Goal: Transaction & Acquisition: Purchase product/service

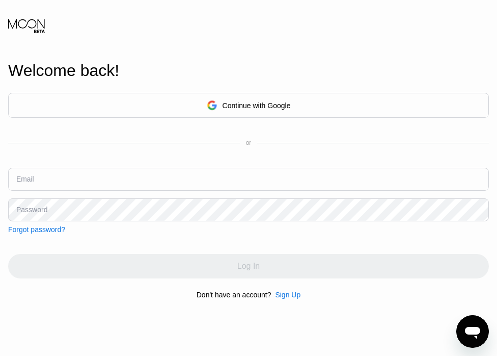
click at [165, 176] on input "text" at bounding box center [248, 179] width 481 height 23
paste input "[EMAIL_ADDRESS][DOMAIN_NAME]"
type input "[EMAIL_ADDRESS][DOMAIN_NAME]"
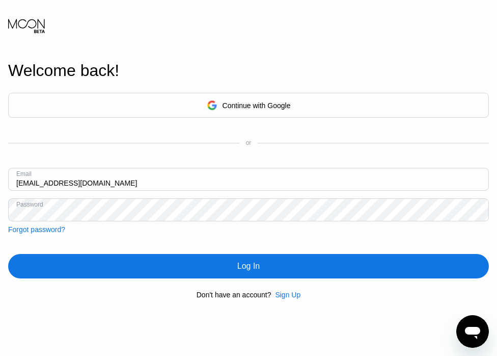
click at [169, 268] on div "Log In" at bounding box center [248, 266] width 481 height 24
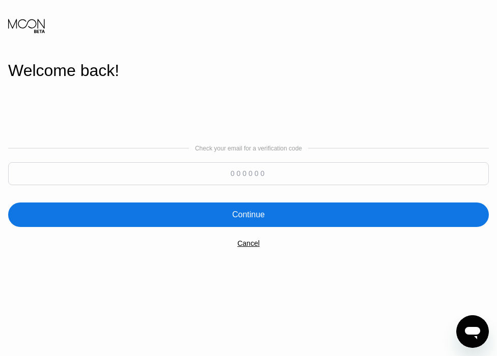
click at [216, 181] on input at bounding box center [248, 173] width 481 height 23
paste input "207757"
type input "207757"
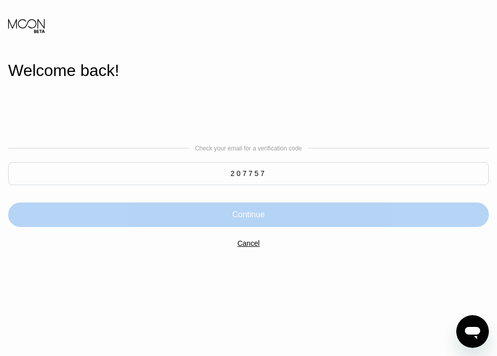
click at [264, 211] on div "Continue" at bounding box center [248, 214] width 33 height 10
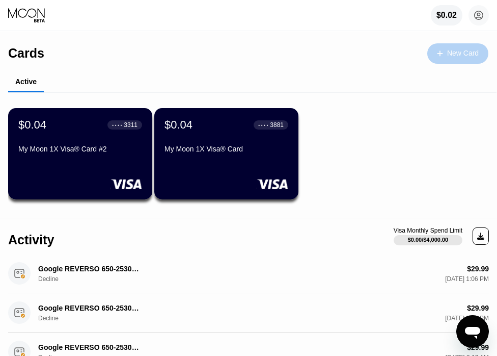
click at [466, 54] on div "New Card" at bounding box center [463, 53] width 32 height 9
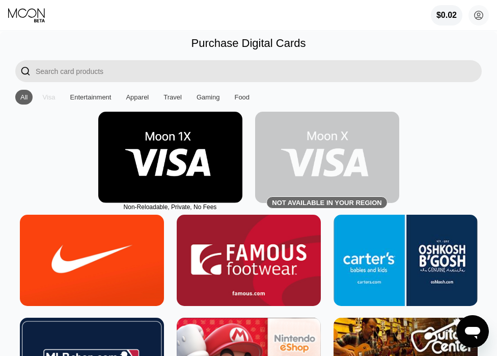
click at [49, 96] on div "Visa" at bounding box center [48, 97] width 13 height 8
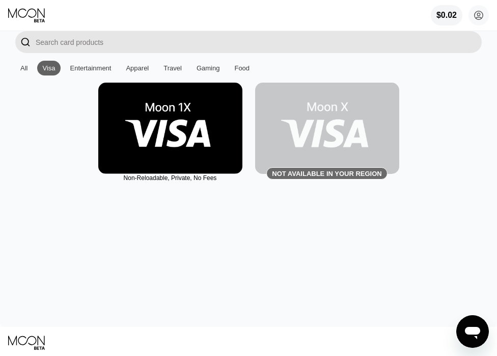
scroll to position [37, 0]
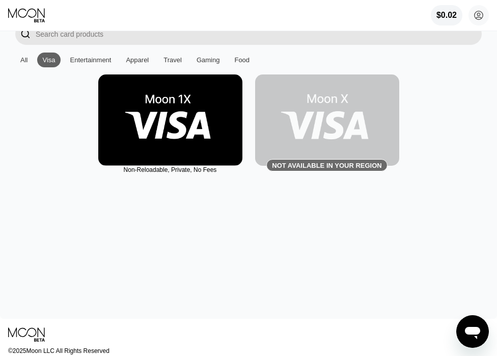
click at [200, 116] on img at bounding box center [170, 119] width 144 height 91
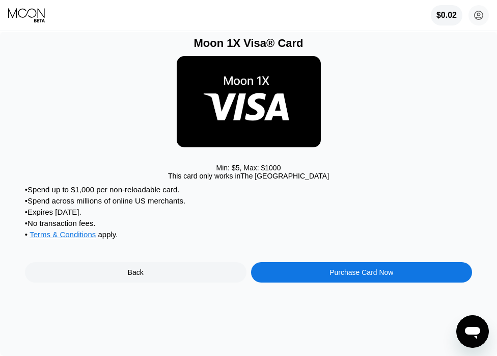
click at [305, 274] on div "Purchase Card Now" at bounding box center [362, 272] width 222 height 20
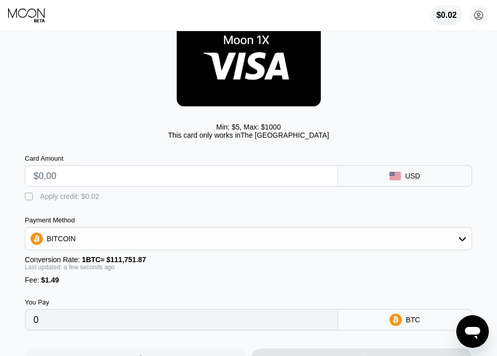
scroll to position [51, 0]
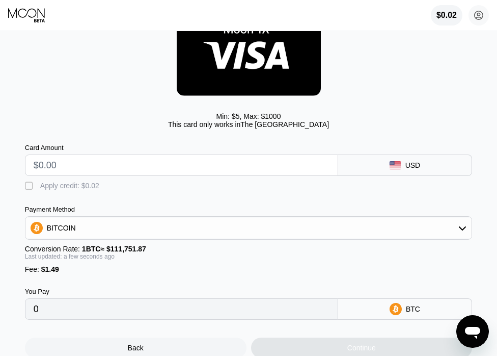
click at [229, 222] on div "BITCOIN" at bounding box center [248, 227] width 446 height 20
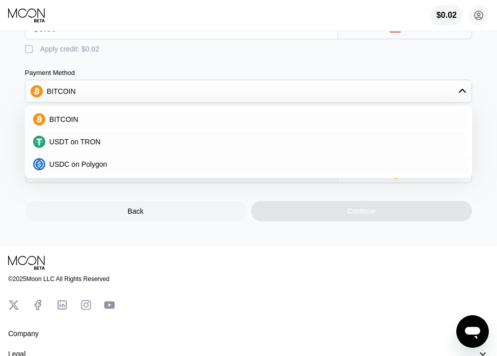
scroll to position [200, 0]
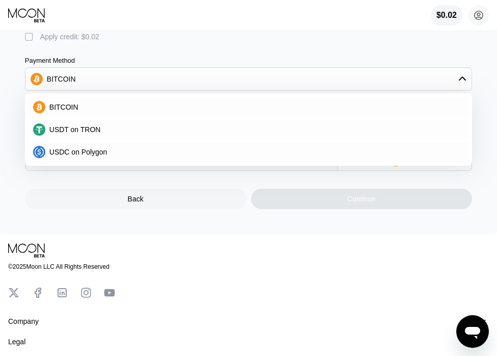
click at [220, 256] on div "© 2025 Moon LLC All Rights Reserved" at bounding box center [248, 270] width 481 height 56
click at [268, 215] on div "Moon 1X Visa® Card Min: $ 5 , Max: $ 1000 This card only works in The United St…" at bounding box center [248, 32] width 497 height 403
click at [208, 180] on div "Back Continue" at bounding box center [248, 190] width 447 height 38
click at [179, 85] on div "BITCOIN" at bounding box center [248, 79] width 446 height 20
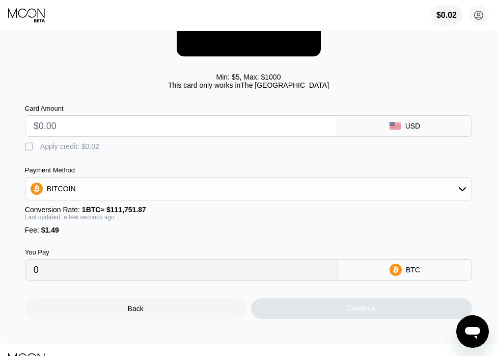
scroll to position [76, 0]
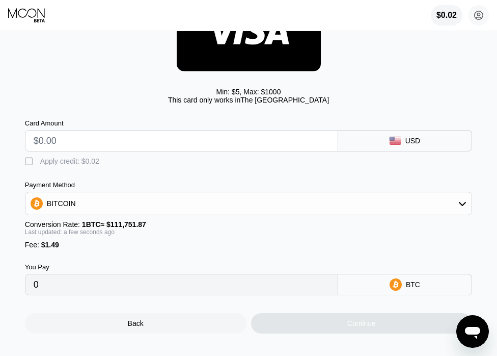
click at [448, 143] on div "USD" at bounding box center [405, 140] width 134 height 21
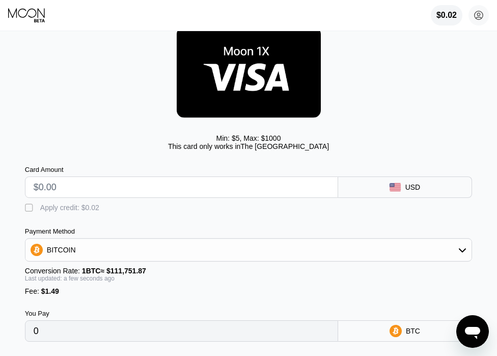
scroll to position [0, 0]
